Goal: Book appointment/travel/reservation

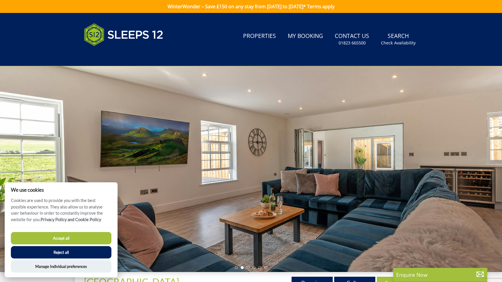
click at [59, 254] on button "Reject all" at bounding box center [61, 252] width 101 height 12
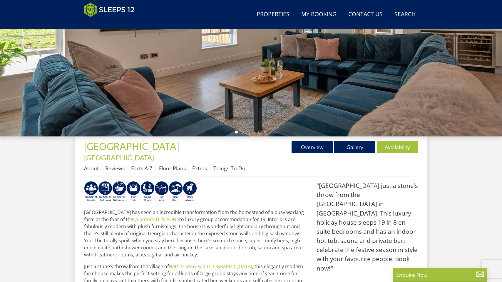
scroll to position [116, 0]
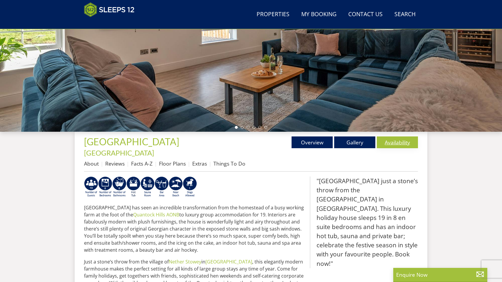
click at [396, 144] on link "Availability" at bounding box center [397, 143] width 41 height 12
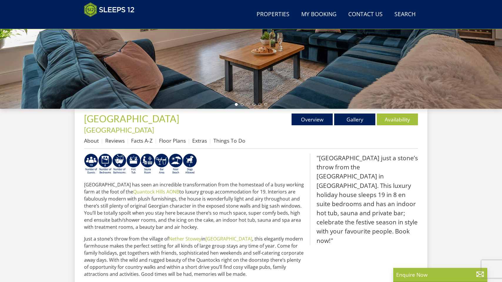
scroll to position [150, 0]
